Goal: Task Accomplishment & Management: Manage account settings

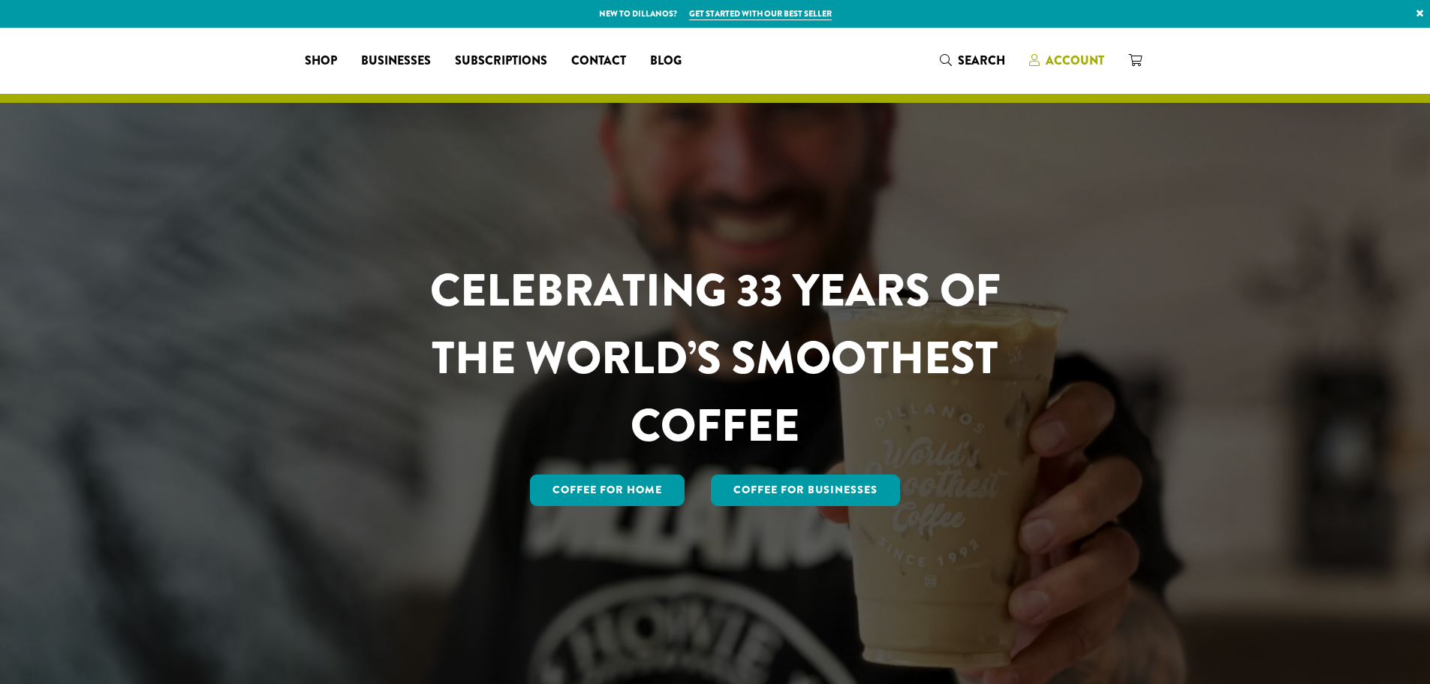
click at [1053, 54] on span "Account" at bounding box center [1075, 60] width 59 height 17
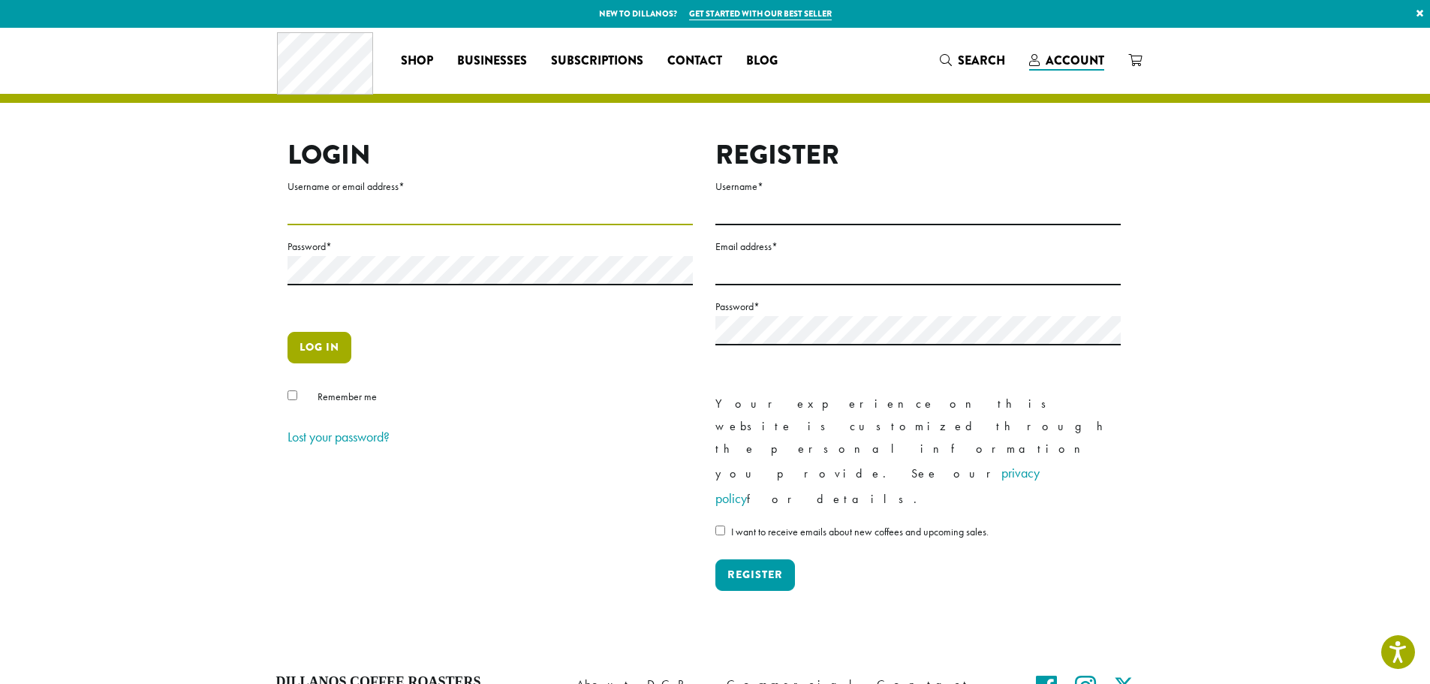
type input "**********"
click at [327, 351] on button "Log in" at bounding box center [320, 348] width 64 height 32
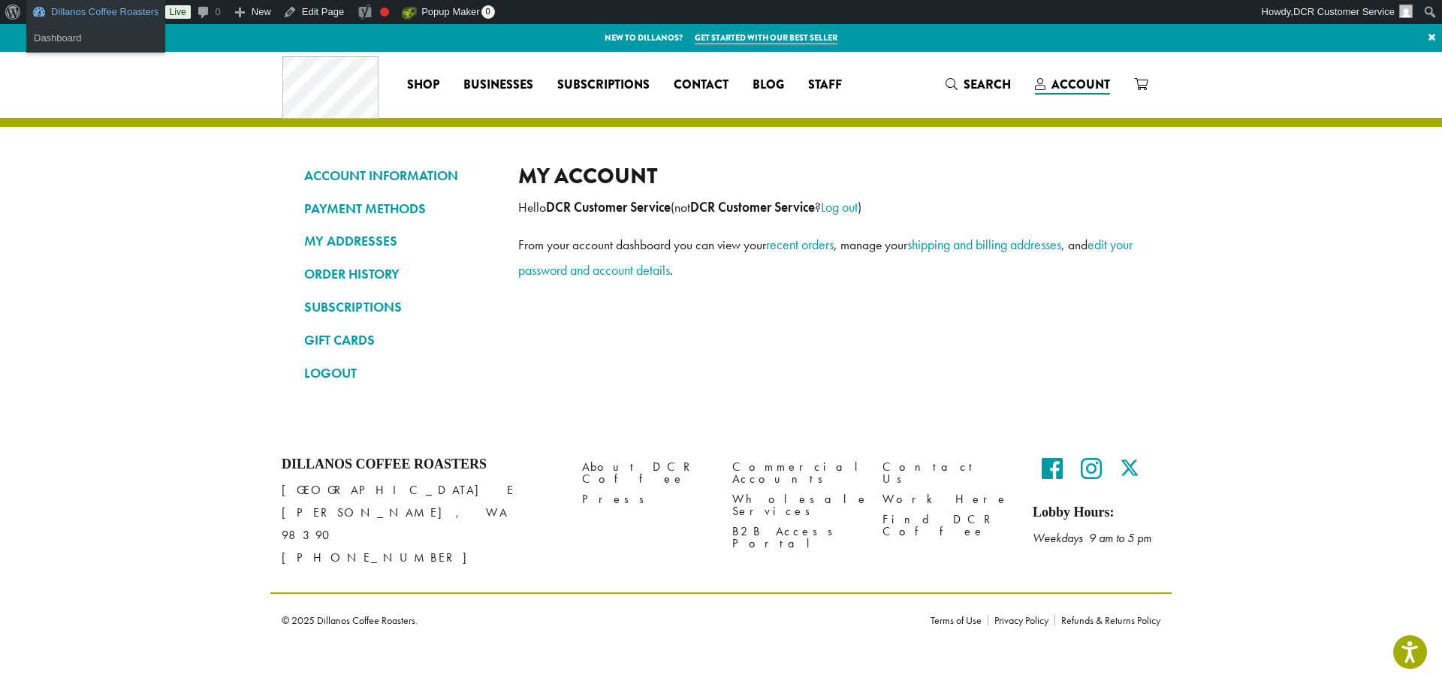
click at [81, 17] on link "Dillanos Coffee Roasters" at bounding box center [95, 12] width 139 height 24
